Goal: Obtain resource: Download file/media

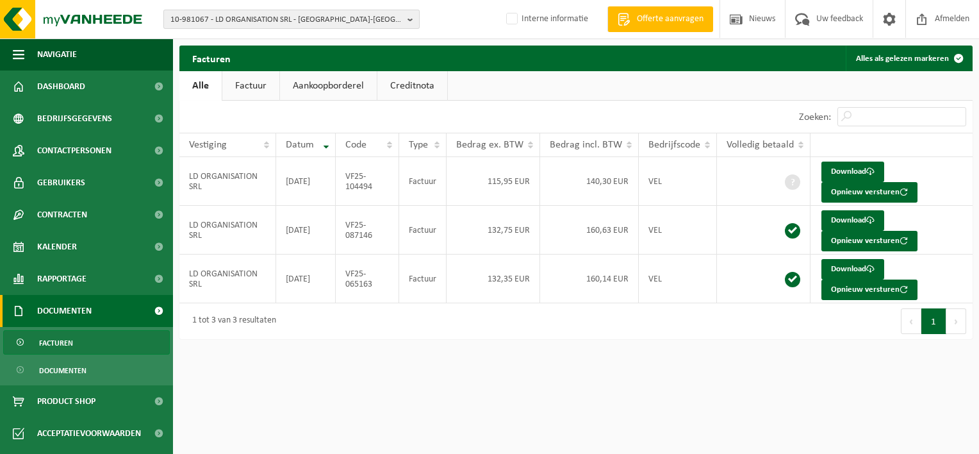
drag, startPoint x: 0, startPoint y: 0, endPoint x: 192, endPoint y: 20, distance: 193.2
click at [192, 20] on span "10-981067 - LD ORGANISATION SRL - LOUVAIN-LA-NEUVE" at bounding box center [286, 19] width 232 height 19
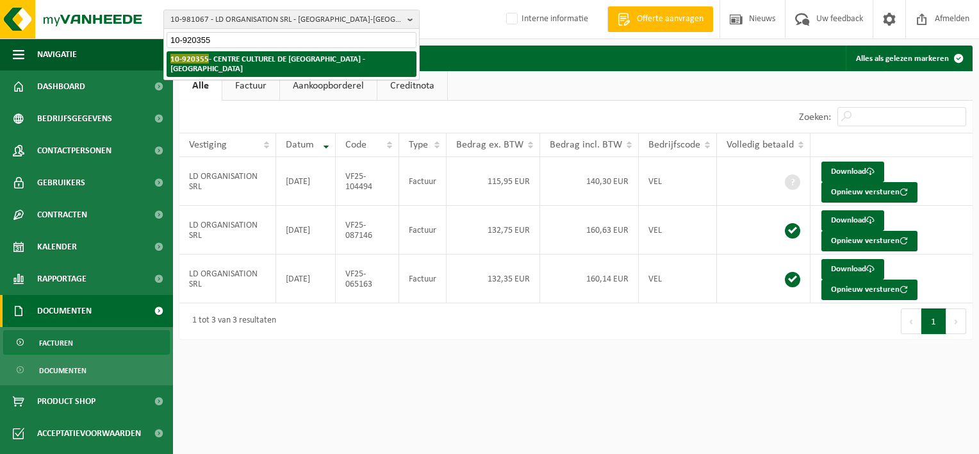
type input "10-920355"
click at [236, 59] on strong "10-920355 - CENTRE CULTUREL DE VERVIERS - VERVIERS" at bounding box center [267, 63] width 195 height 19
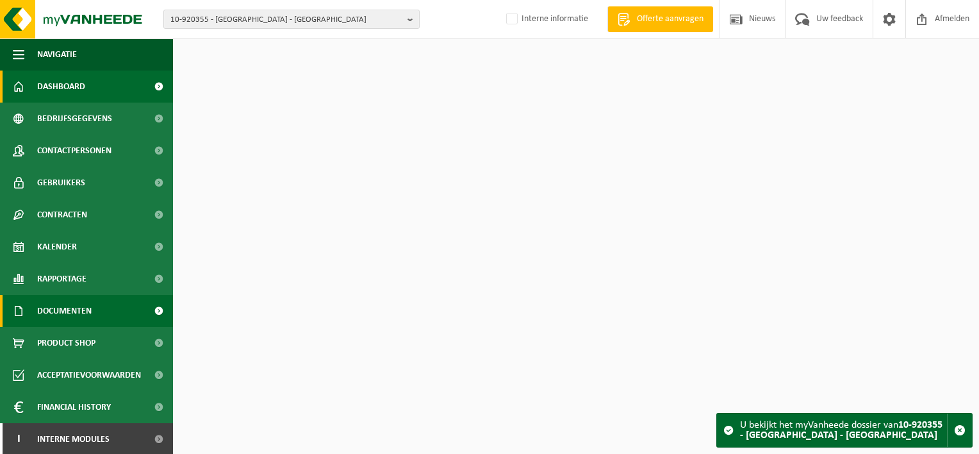
click at [70, 313] on span "Documenten" at bounding box center [64, 311] width 54 height 32
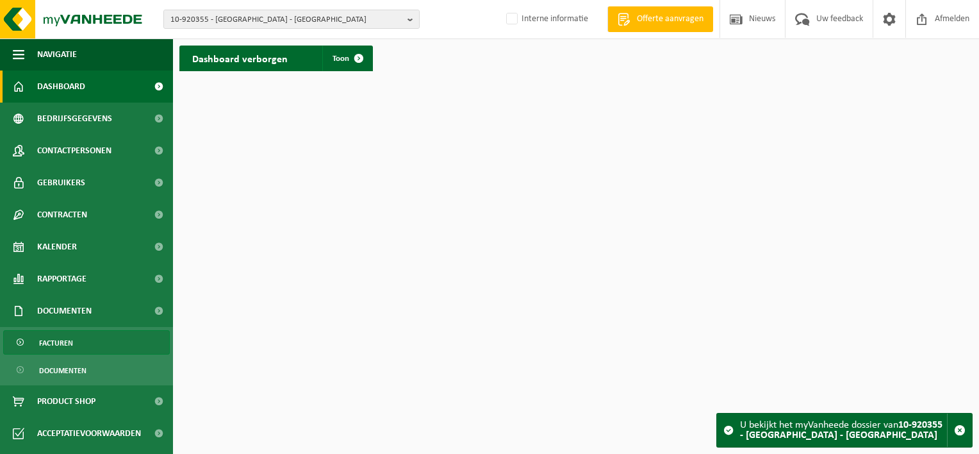
click at [71, 342] on span "Facturen" at bounding box center [56, 343] width 34 height 24
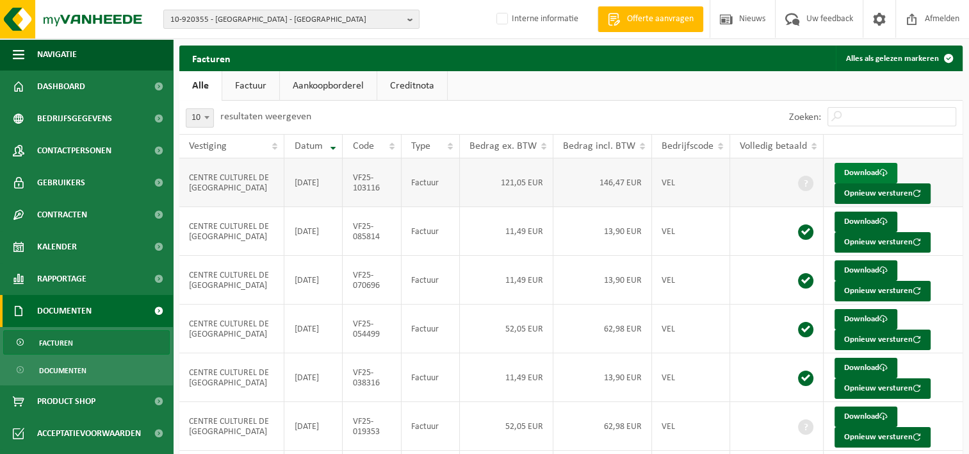
click at [867, 172] on link "Download" at bounding box center [866, 173] width 63 height 21
